Goal: Information Seeking & Learning: Compare options

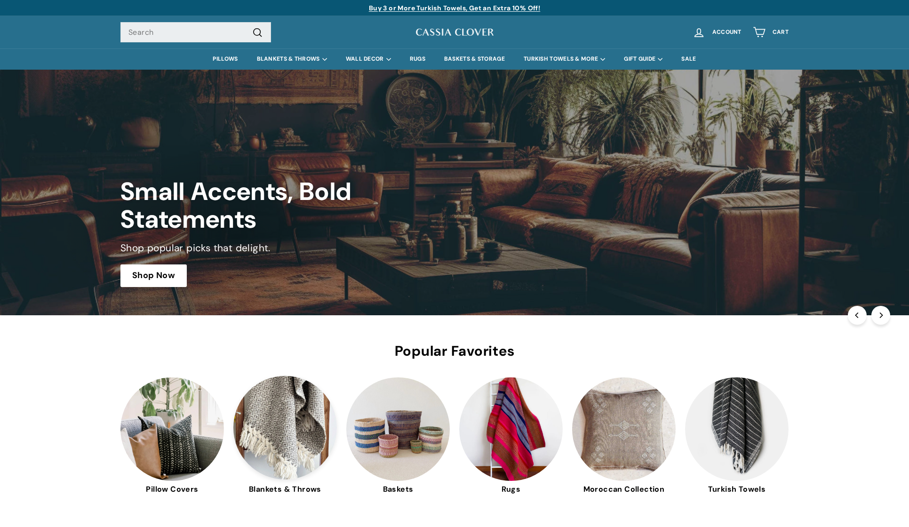
click at [254, 435] on img at bounding box center [285, 428] width 104 height 104
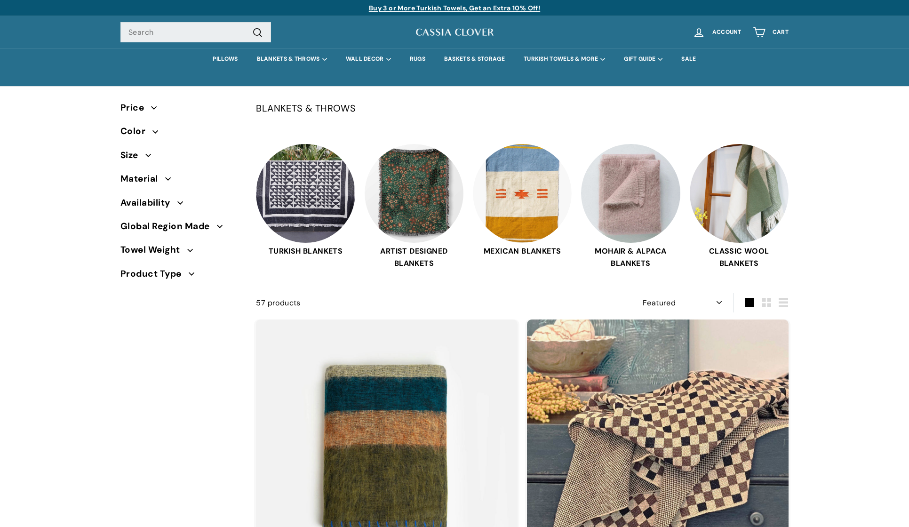
select select "manual"
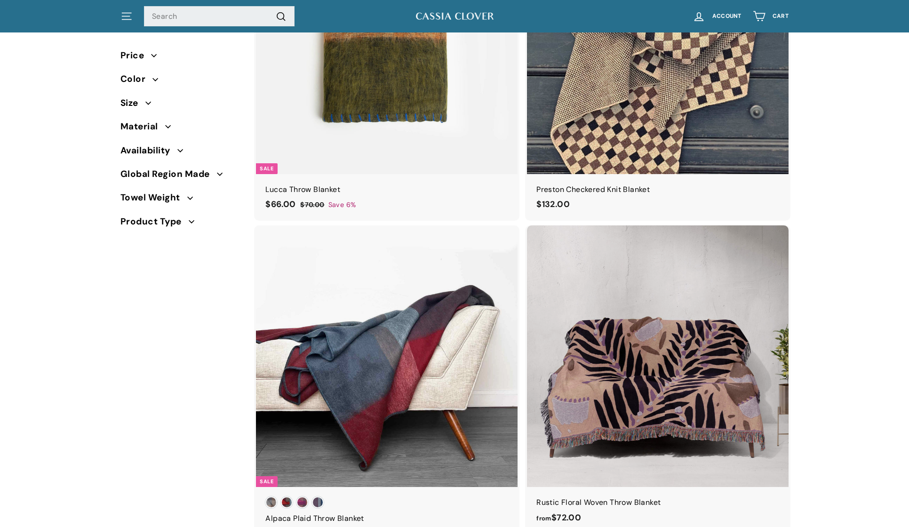
scroll to position [452, 0]
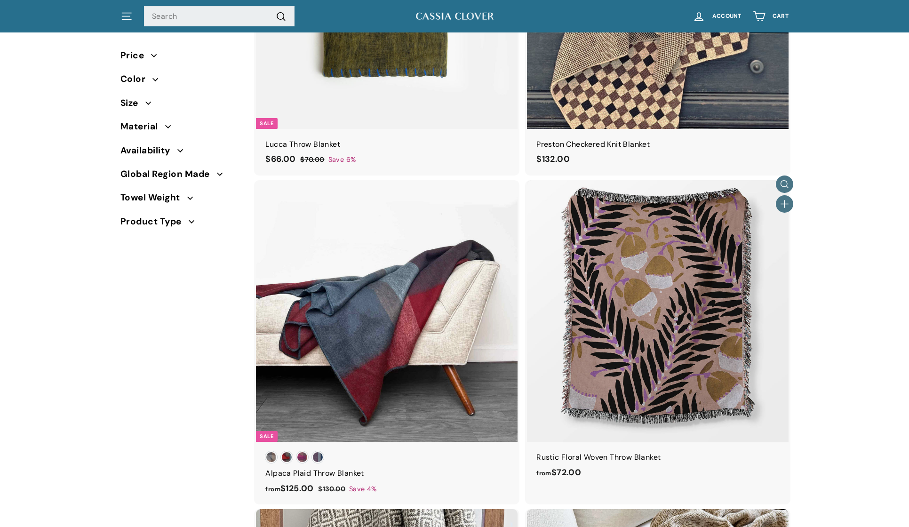
click at [677, 320] on img at bounding box center [658, 311] width 262 height 262
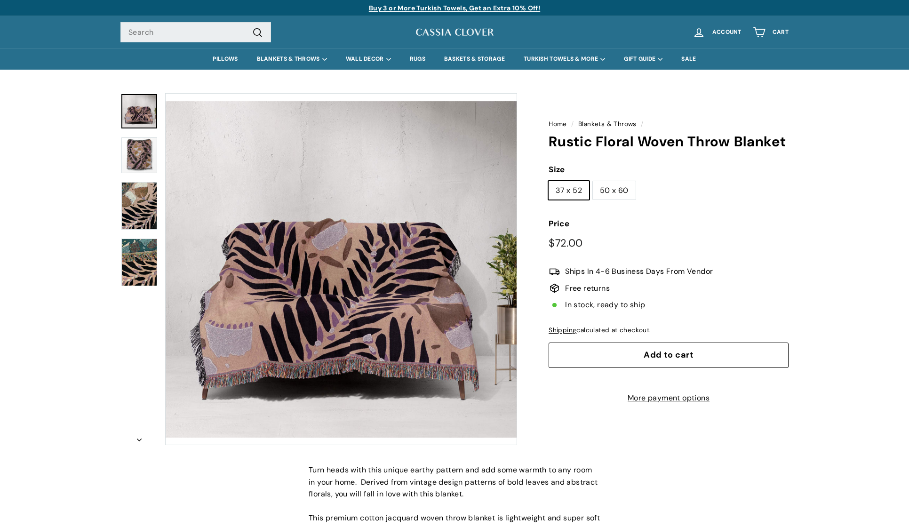
click at [141, 207] on img at bounding box center [139, 206] width 36 height 48
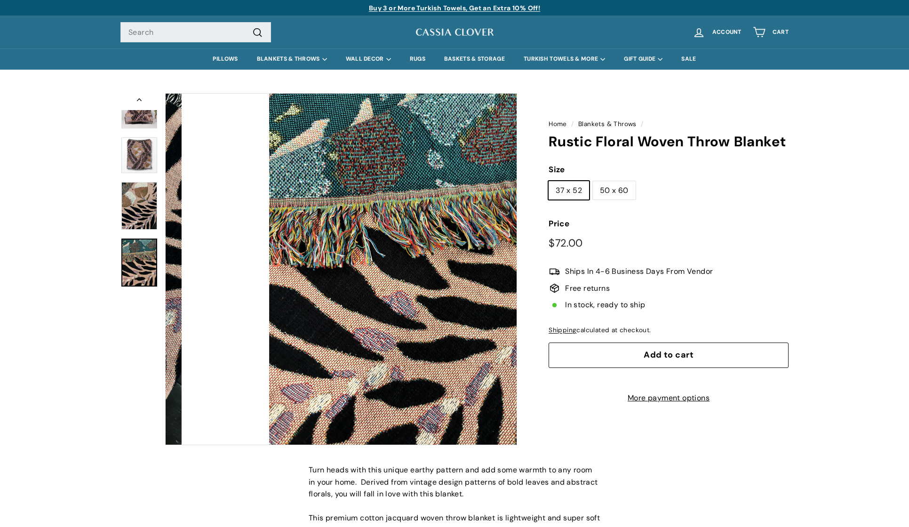
click at [149, 267] on img at bounding box center [139, 263] width 36 height 48
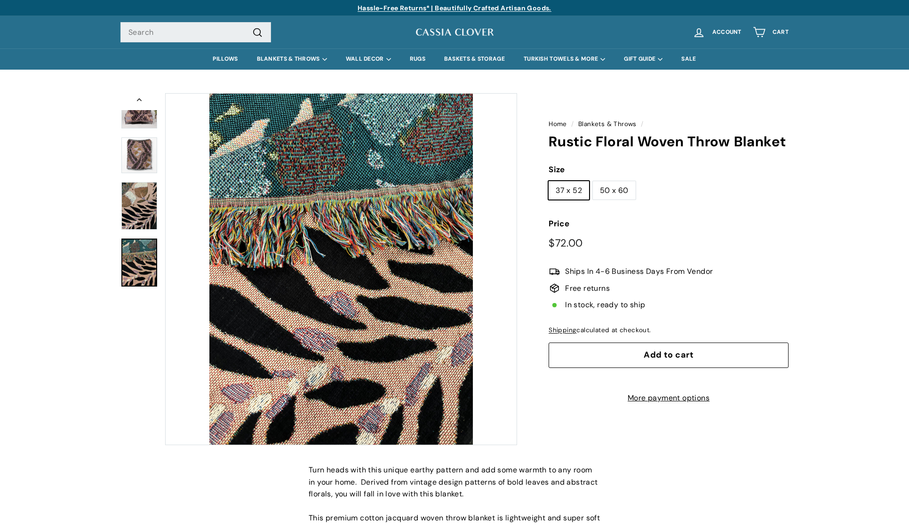
click at [614, 189] on label "50 x 60" at bounding box center [614, 190] width 43 height 19
click at [593, 181] on input "50 x 60" at bounding box center [592, 181] width 0 height 0
radio input "true"
click at [135, 117] on img at bounding box center [139, 111] width 36 height 34
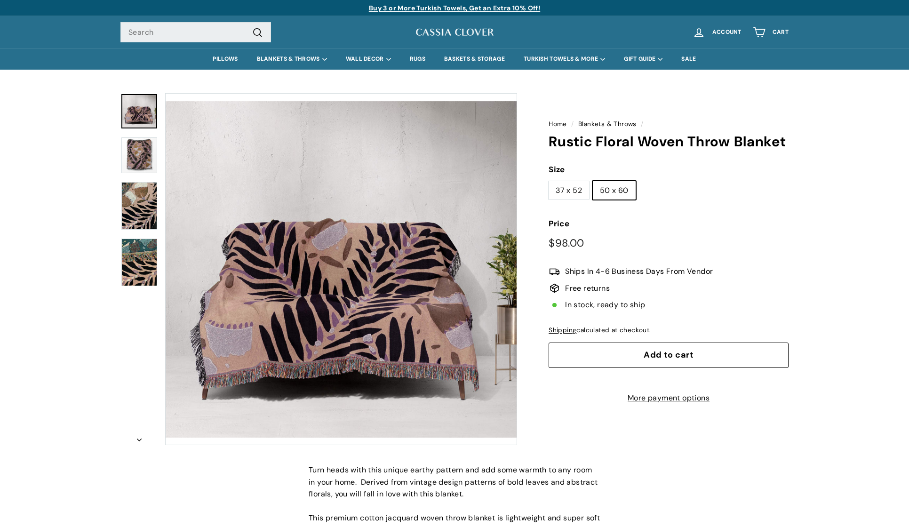
click at [370, 323] on button "Zoom" at bounding box center [341, 269] width 351 height 351
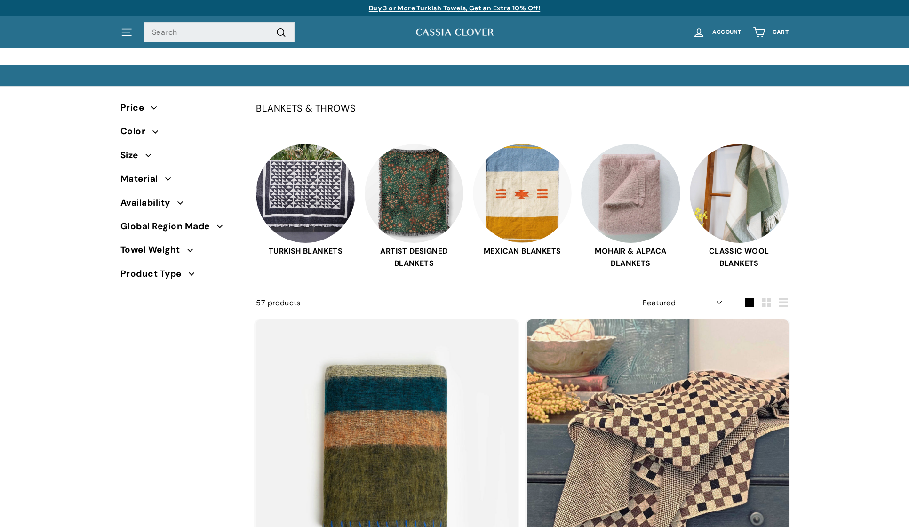
select select "manual"
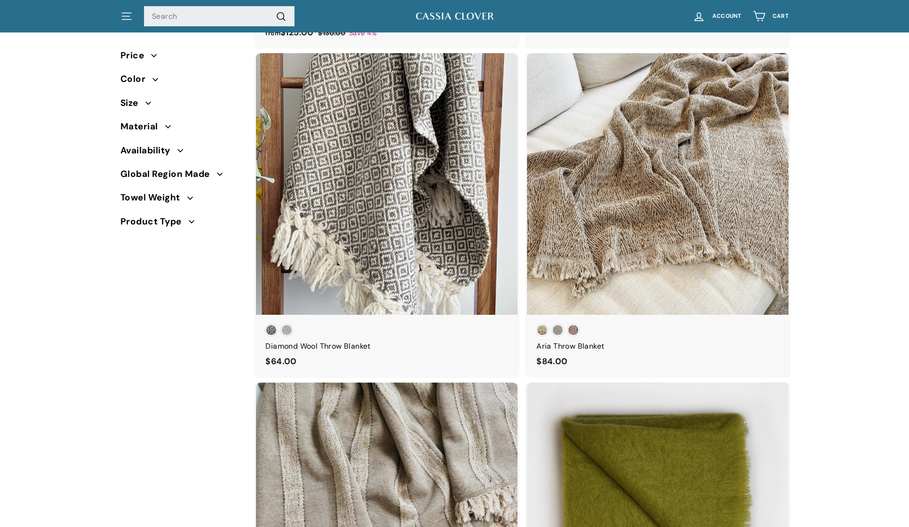
scroll to position [914, 0]
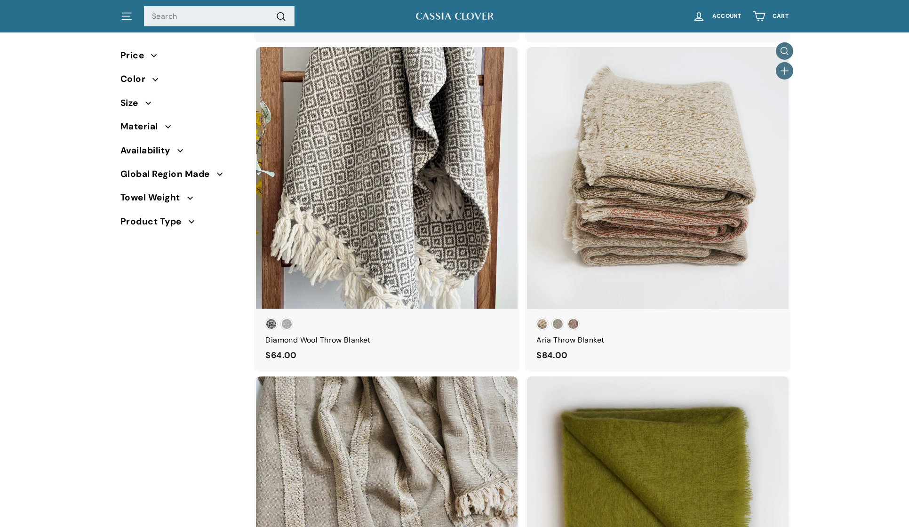
click at [649, 184] on div at bounding box center [657, 178] width 263 height 263
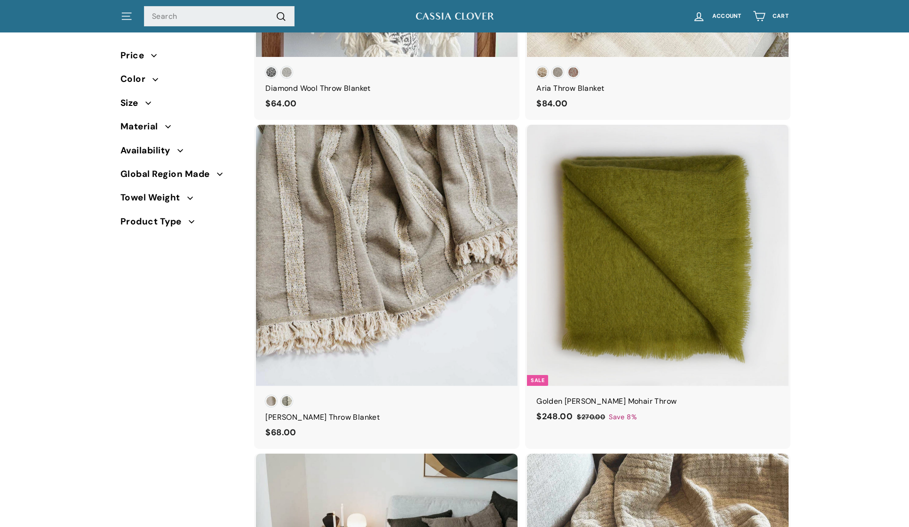
scroll to position [1233, 0]
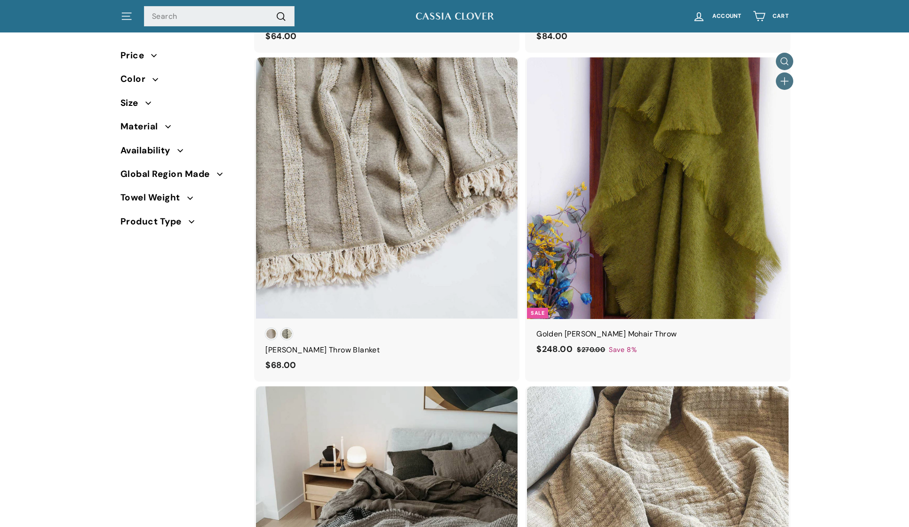
click at [651, 211] on img at bounding box center [658, 188] width 262 height 262
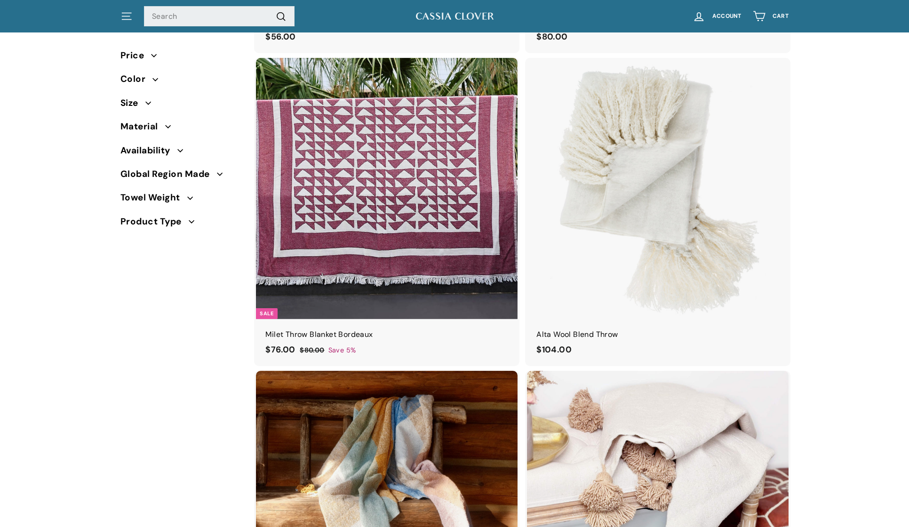
scroll to position [4442, 0]
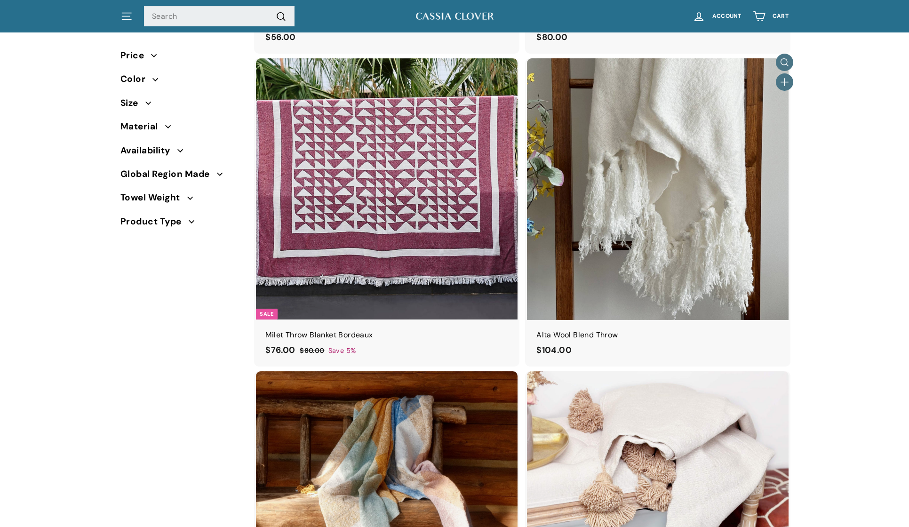
click at [658, 154] on img at bounding box center [658, 189] width 262 height 262
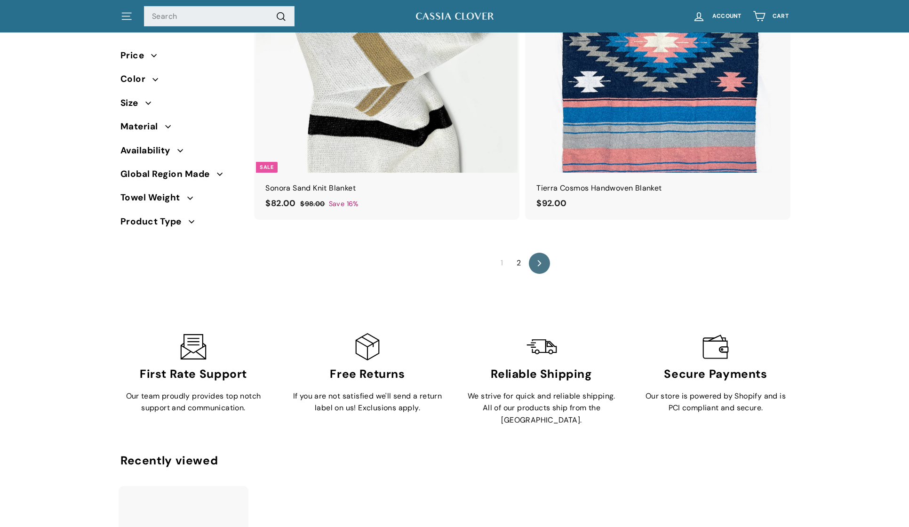
scroll to position [6452, 0]
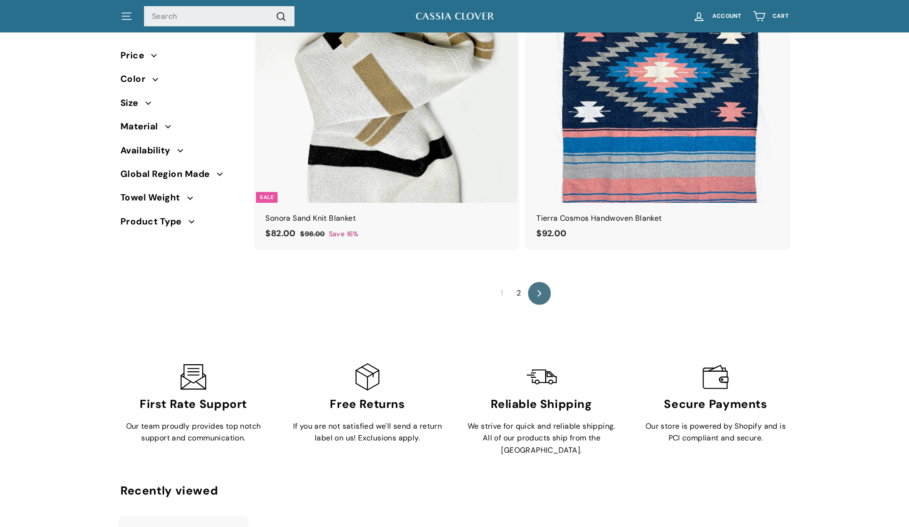
click at [537, 290] on icon "icon-chevron" at bounding box center [539, 293] width 7 height 7
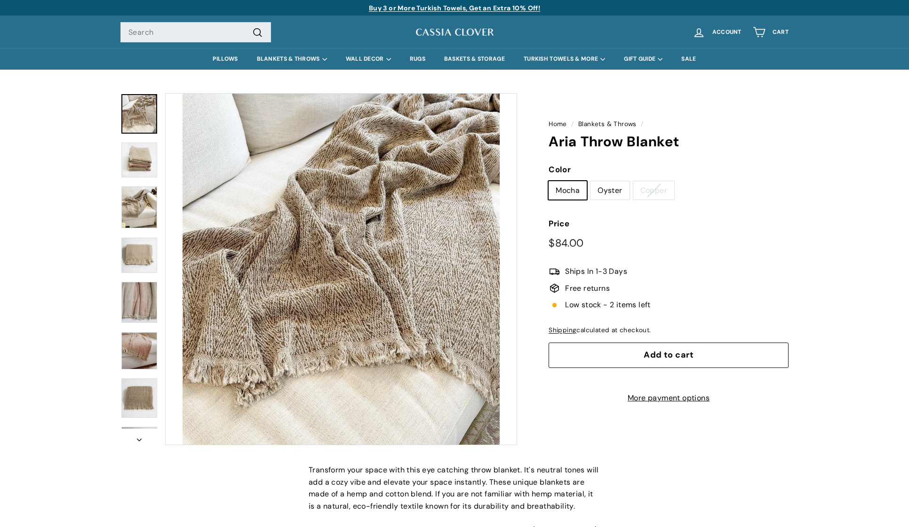
click at [611, 188] on label "Oyster" at bounding box center [609, 190] width 39 height 19
click at [590, 181] on input "Oyster" at bounding box center [590, 181] width 0 height 0
radio input "true"
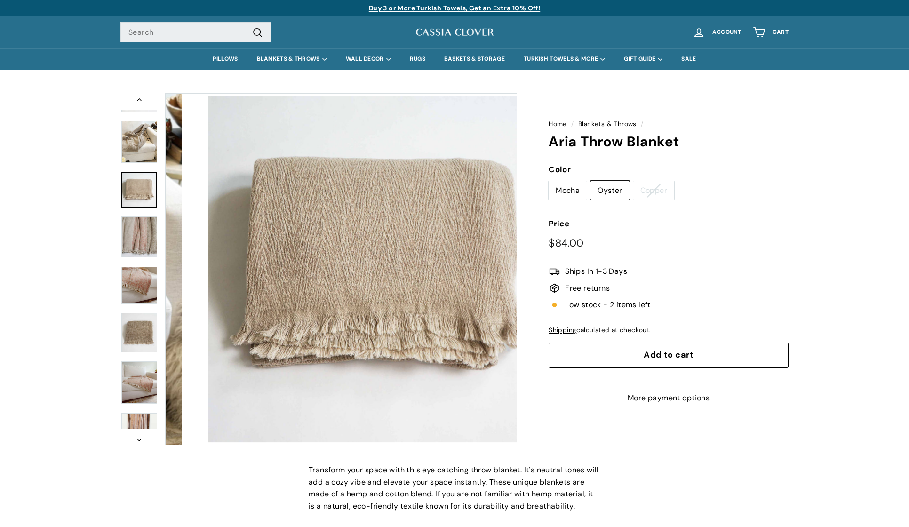
scroll to position [97, 0]
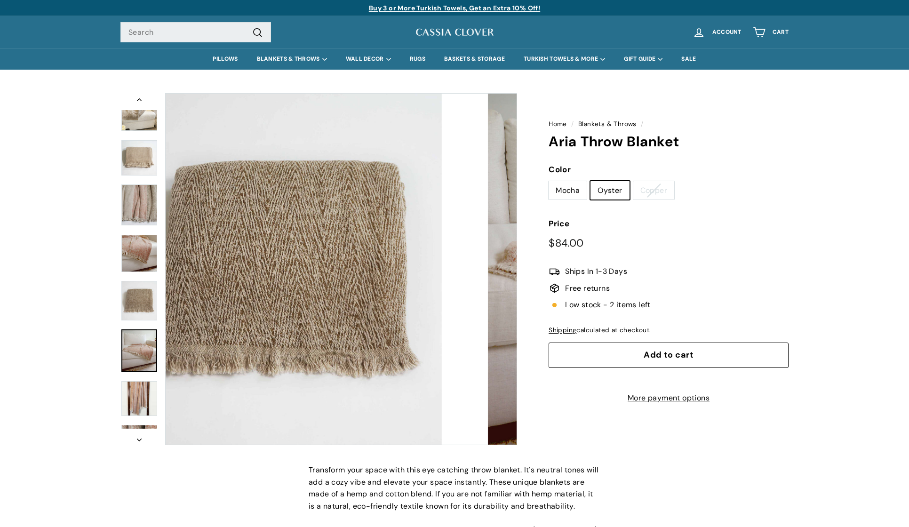
click at [134, 357] on div at bounding box center [139, 269] width 38 height 352
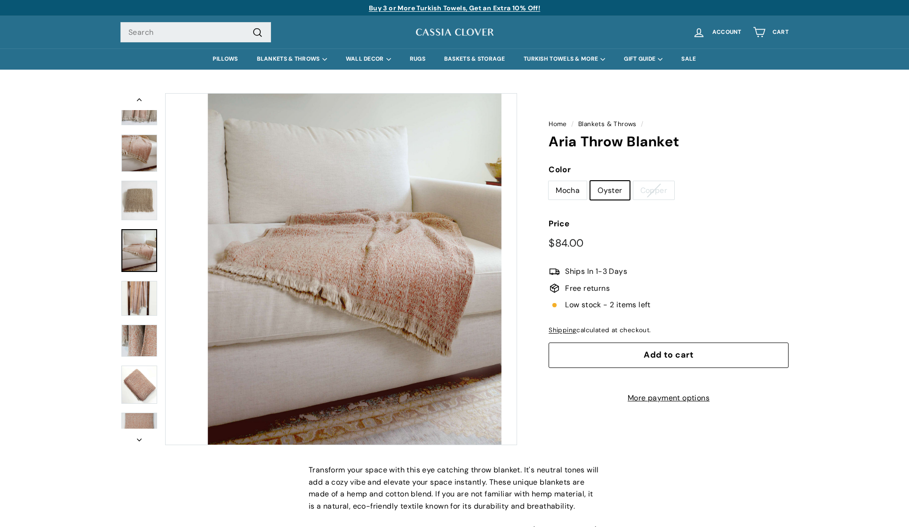
scroll to position [203, 0]
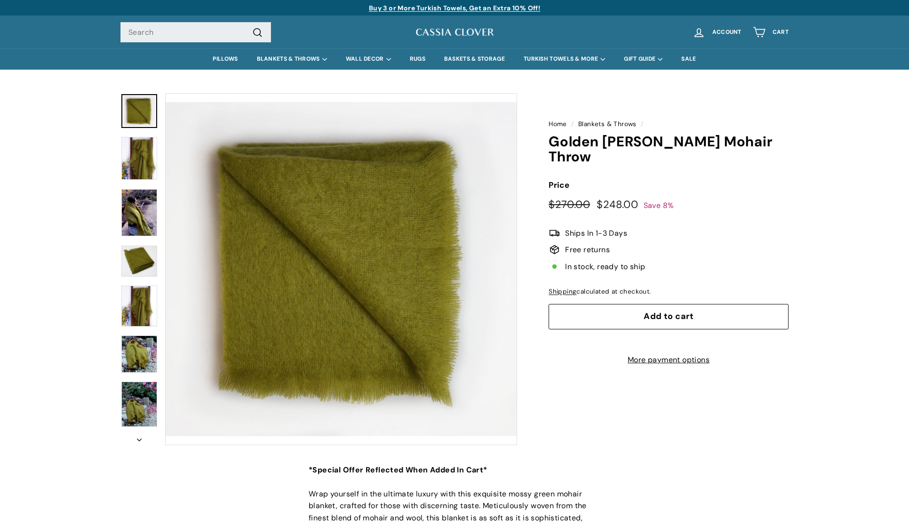
click at [143, 212] on img at bounding box center [139, 213] width 36 height 48
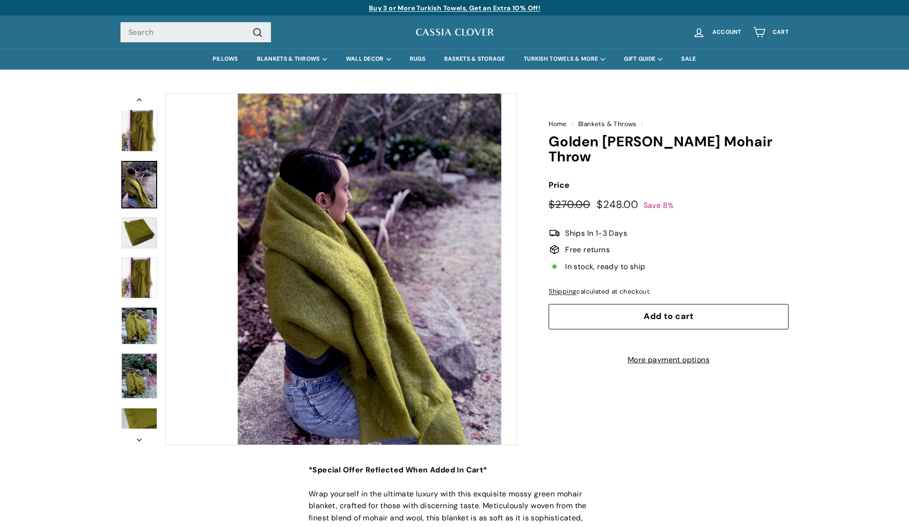
scroll to position [32, 0]
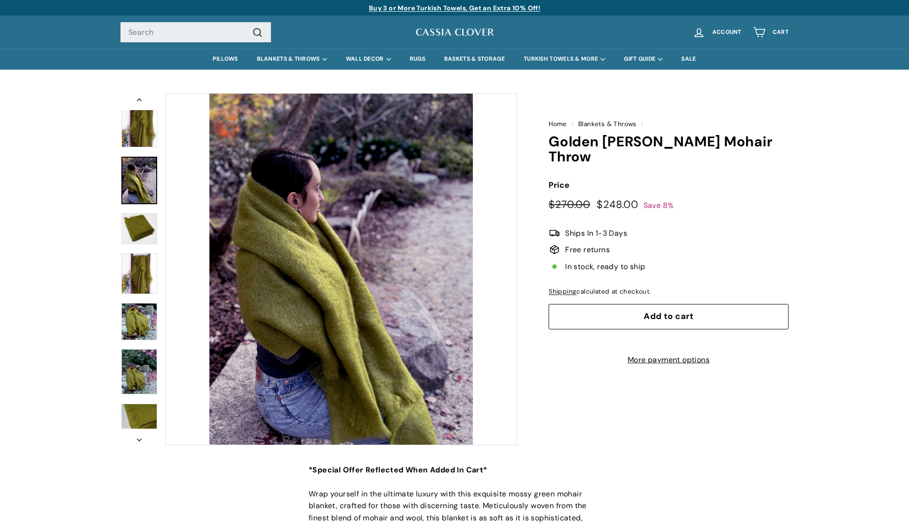
click at [135, 316] on img at bounding box center [139, 321] width 36 height 37
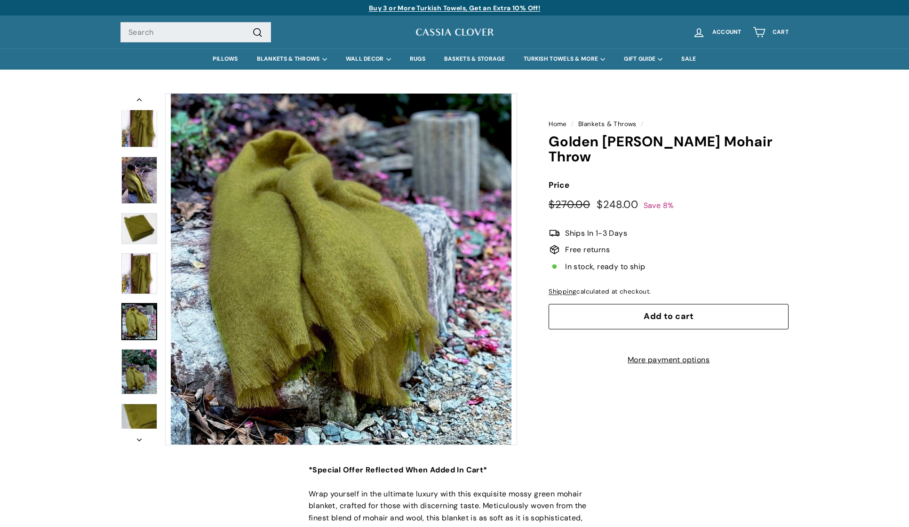
click at [141, 371] on img at bounding box center [139, 371] width 36 height 45
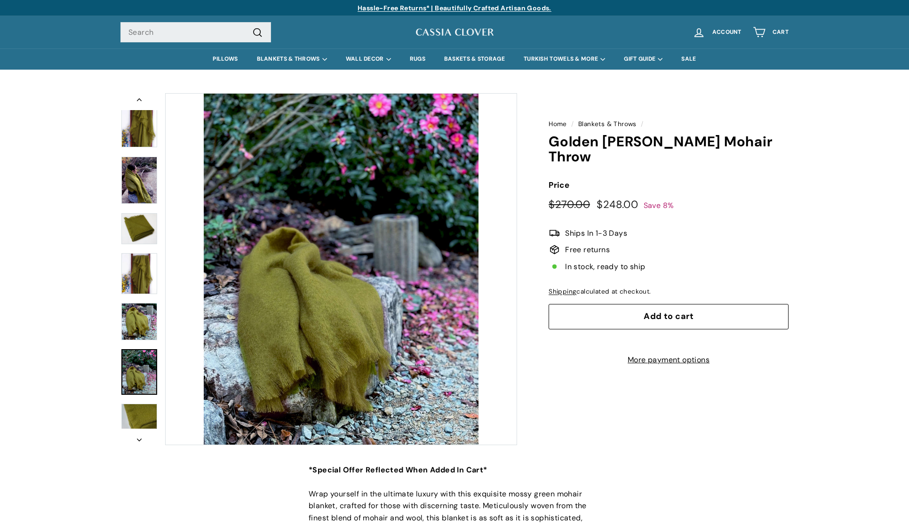
click at [139, 430] on button "icon-chevron" at bounding box center [139, 437] width 38 height 17
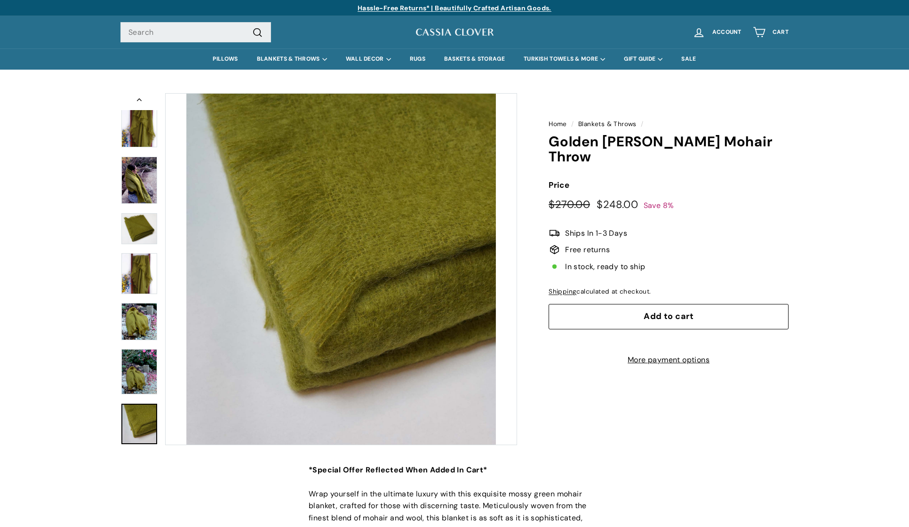
click at [146, 129] on div at bounding box center [139, 126] width 38 height 45
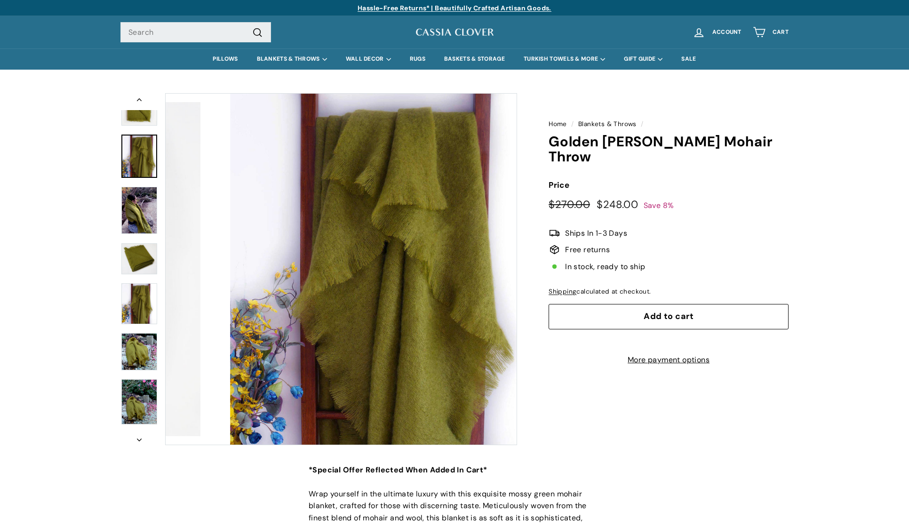
scroll to position [0, 0]
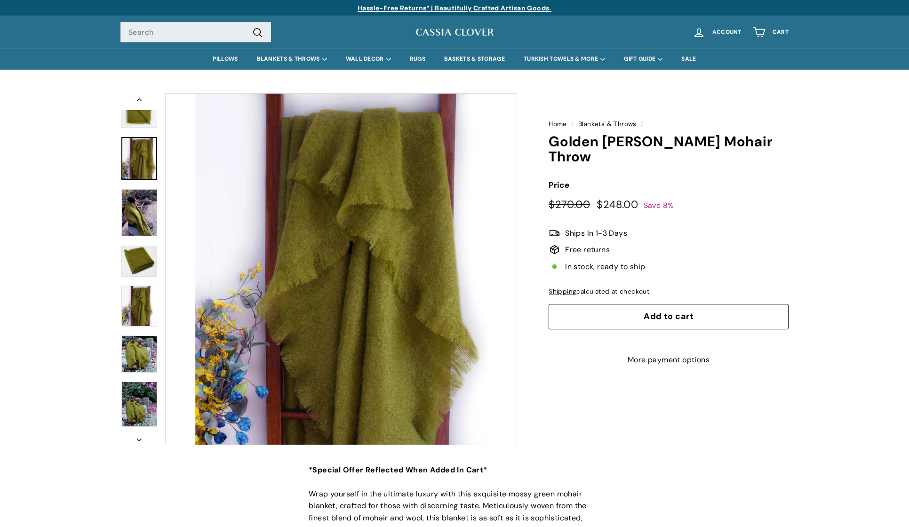
click at [143, 99] on button "Previous" at bounding box center [139, 101] width 38 height 17
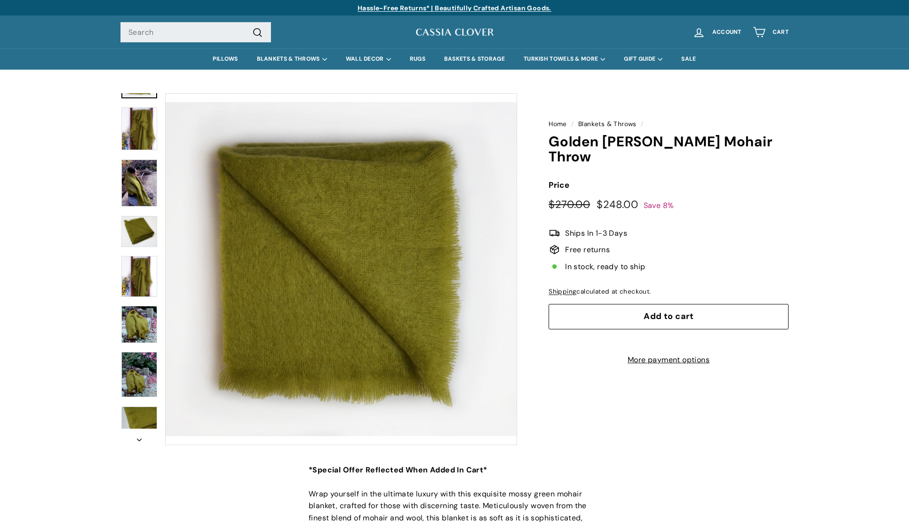
click at [139, 210] on div at bounding box center [139, 269] width 38 height 352
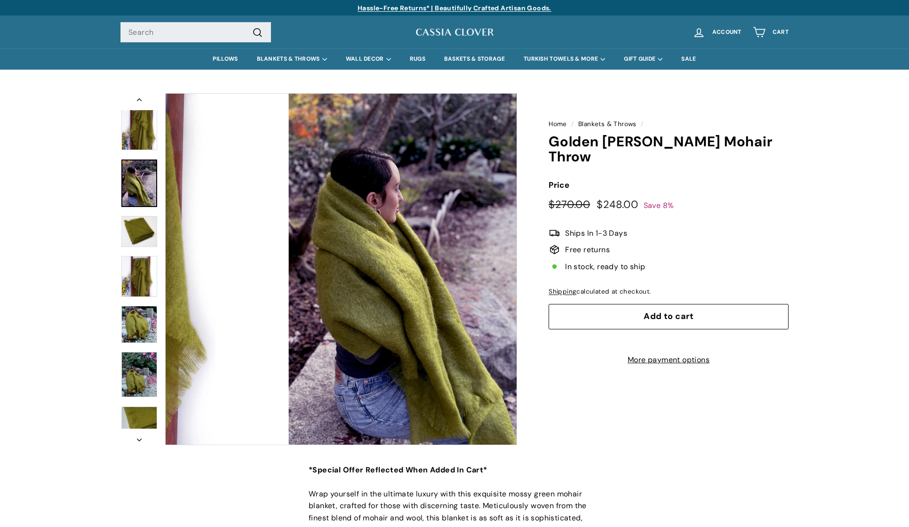
scroll to position [32, 0]
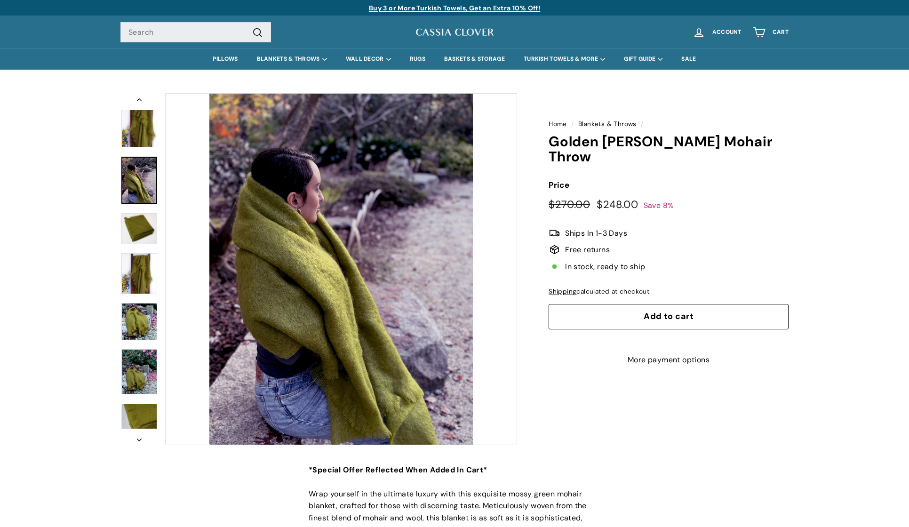
click at [147, 238] on img at bounding box center [139, 228] width 36 height 31
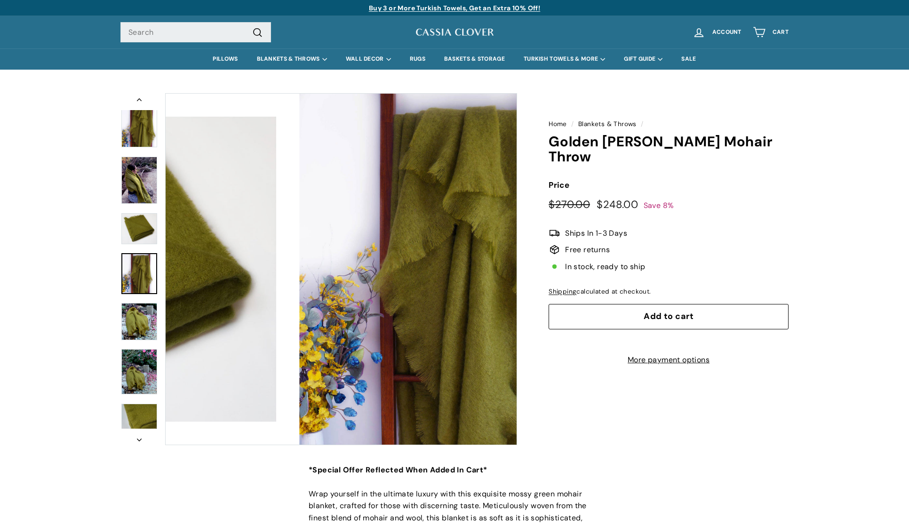
click at [139, 287] on img at bounding box center [139, 273] width 36 height 41
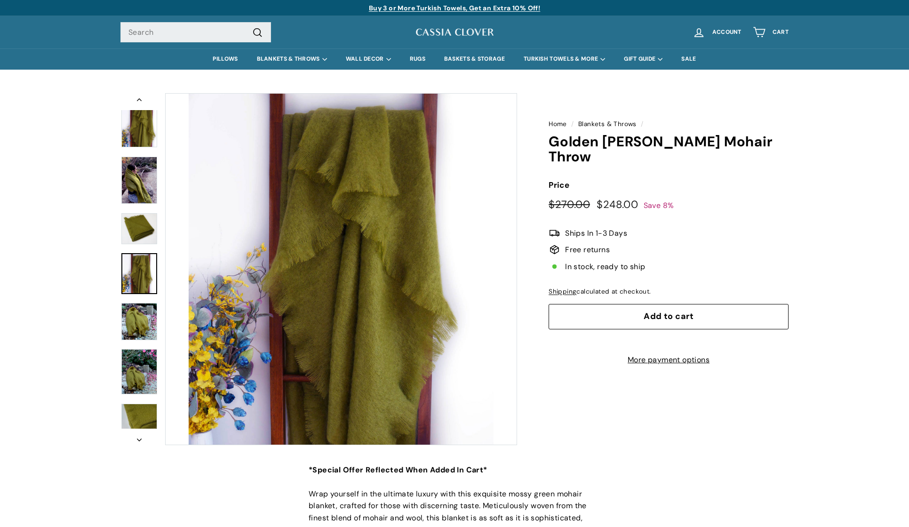
click at [385, 266] on button "Zoom" at bounding box center [341, 269] width 351 height 351
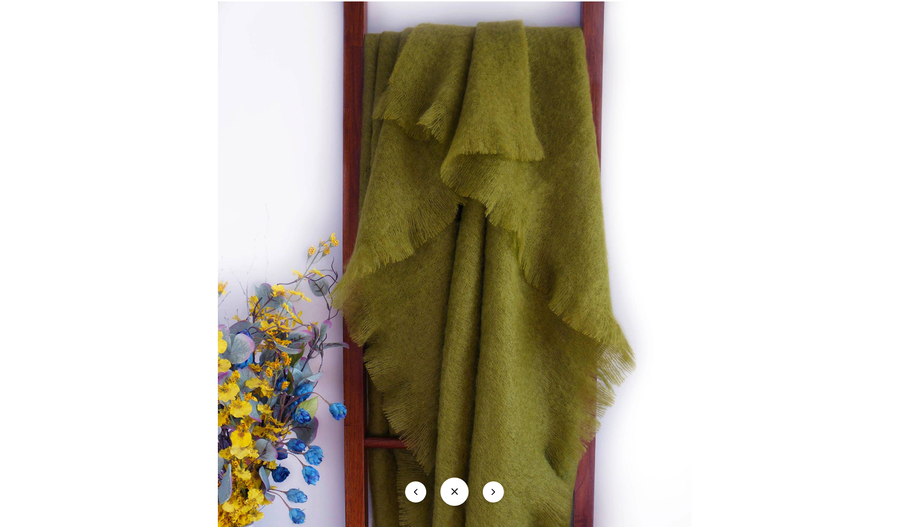
click at [385, 266] on img at bounding box center [454, 273] width 473 height 545
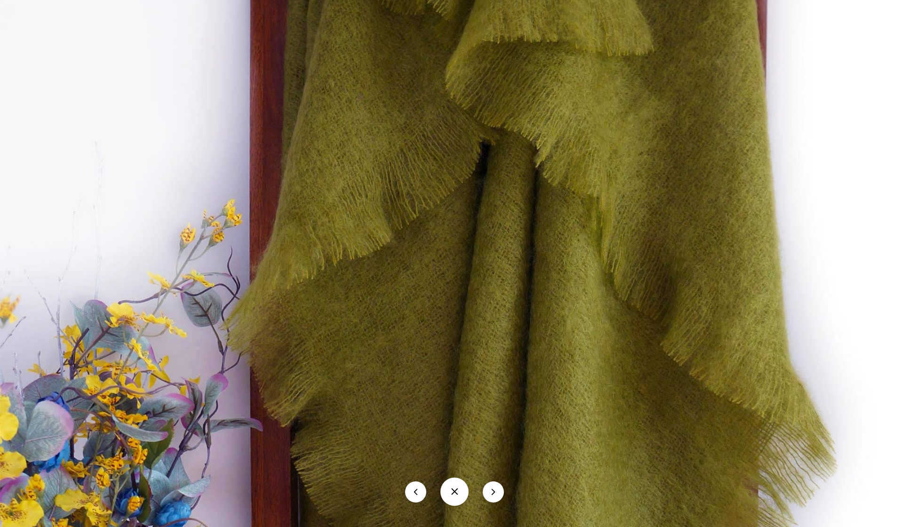
click at [462, 494] on button at bounding box center [454, 492] width 28 height 28
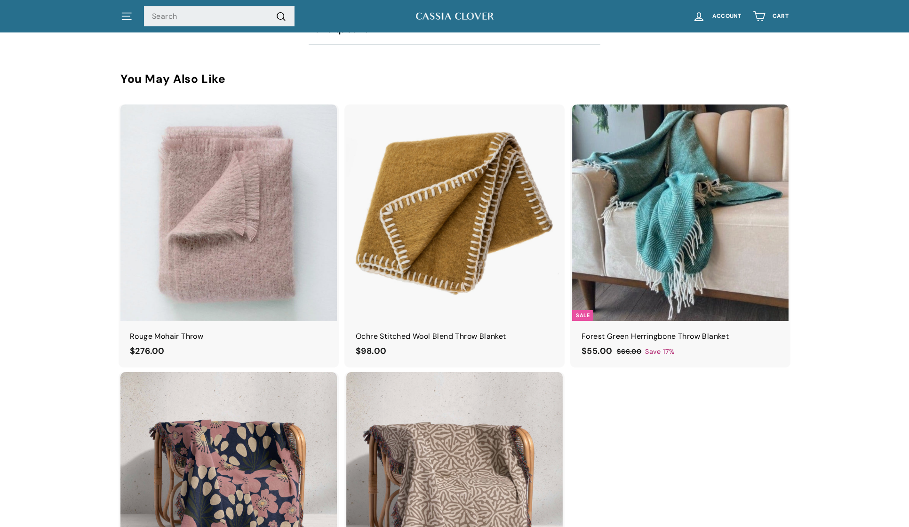
scroll to position [1162, 0]
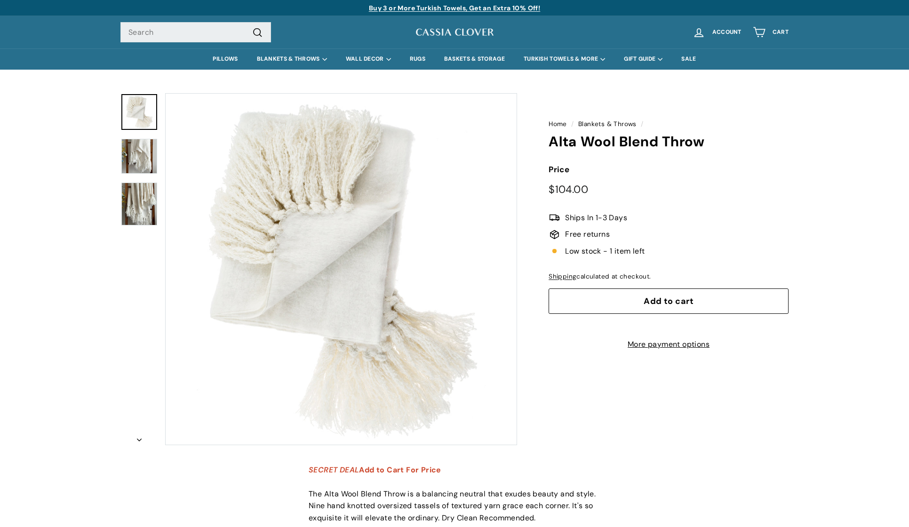
click at [159, 208] on div "icon-chevron" at bounding box center [318, 269] width 397 height 352
click at [145, 207] on img at bounding box center [139, 204] width 36 height 43
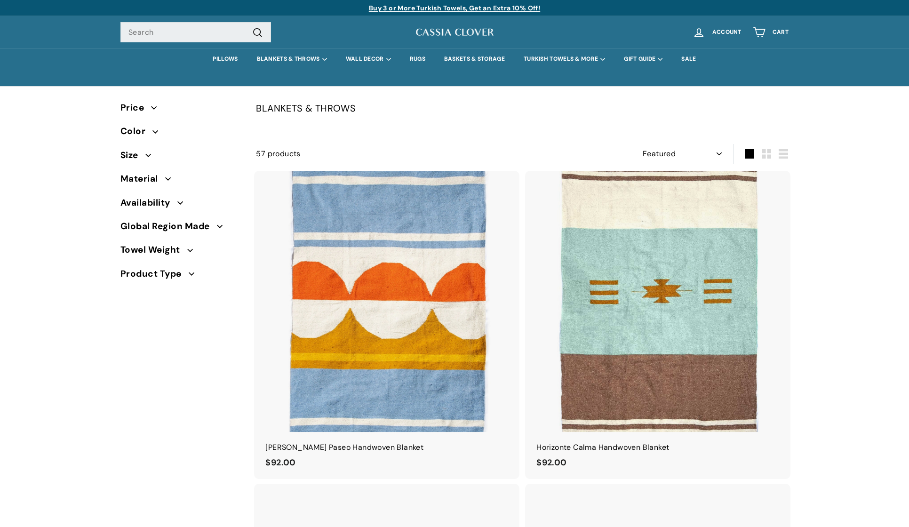
select select "manual"
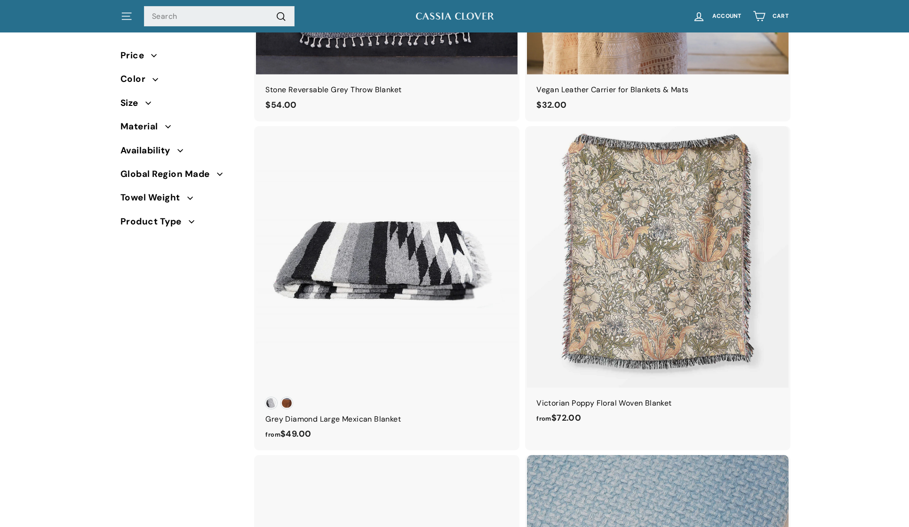
scroll to position [2456, 0]
